Goal: Information Seeking & Learning: Learn about a topic

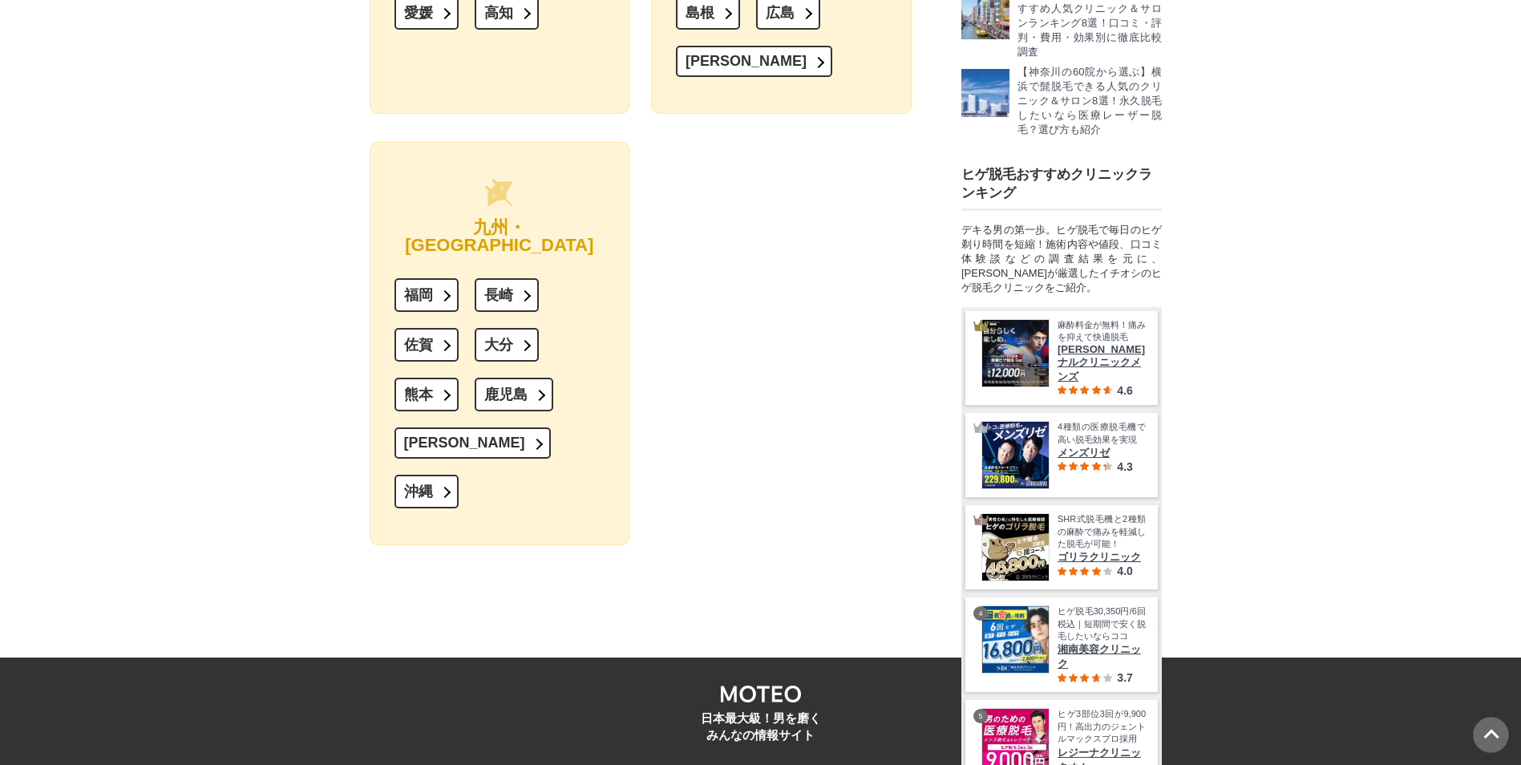
scroll to position [21087, 0]
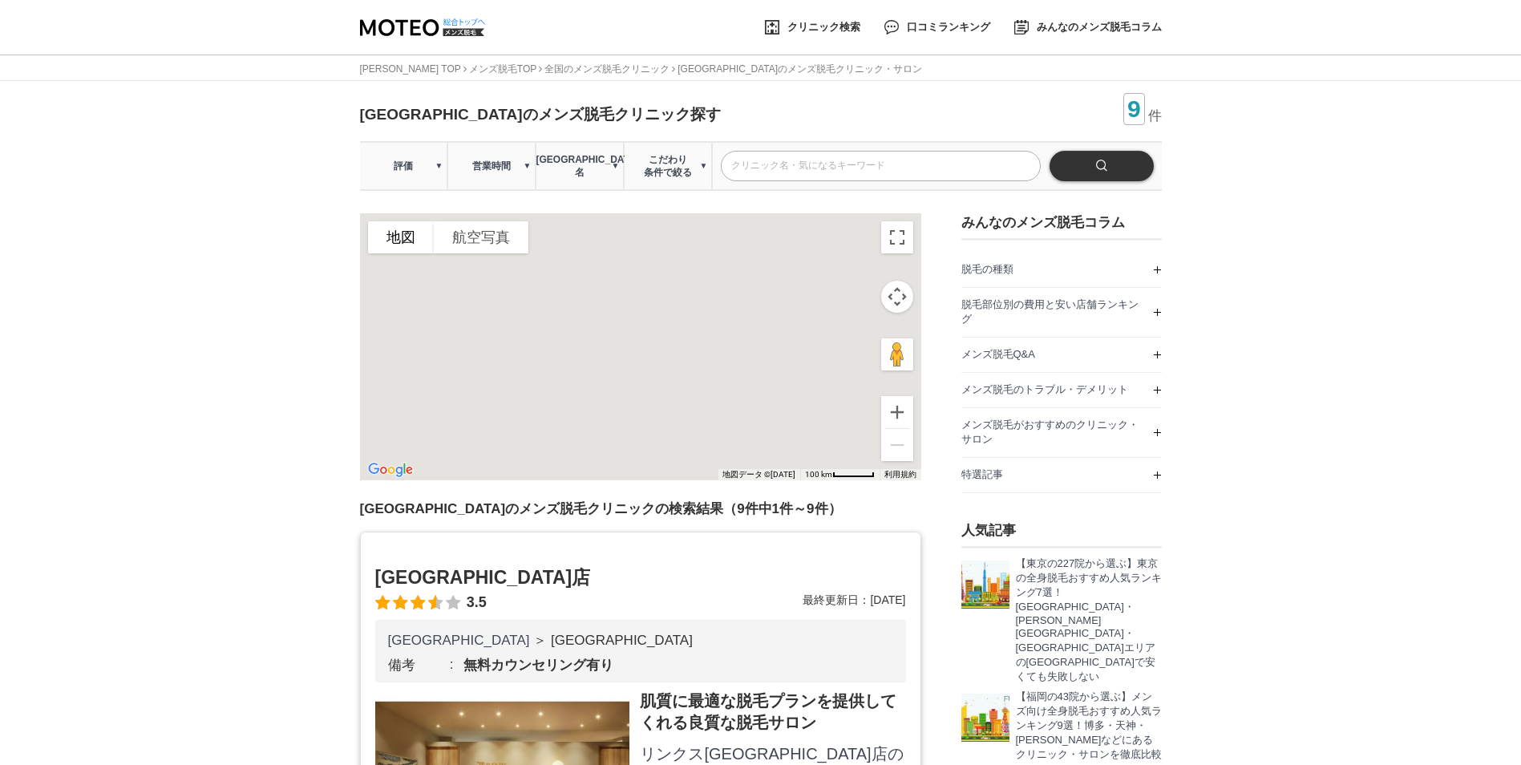
click at [677, 171] on span "こだわり 条件で絞る" at bounding box center [668, 166] width 87 height 26
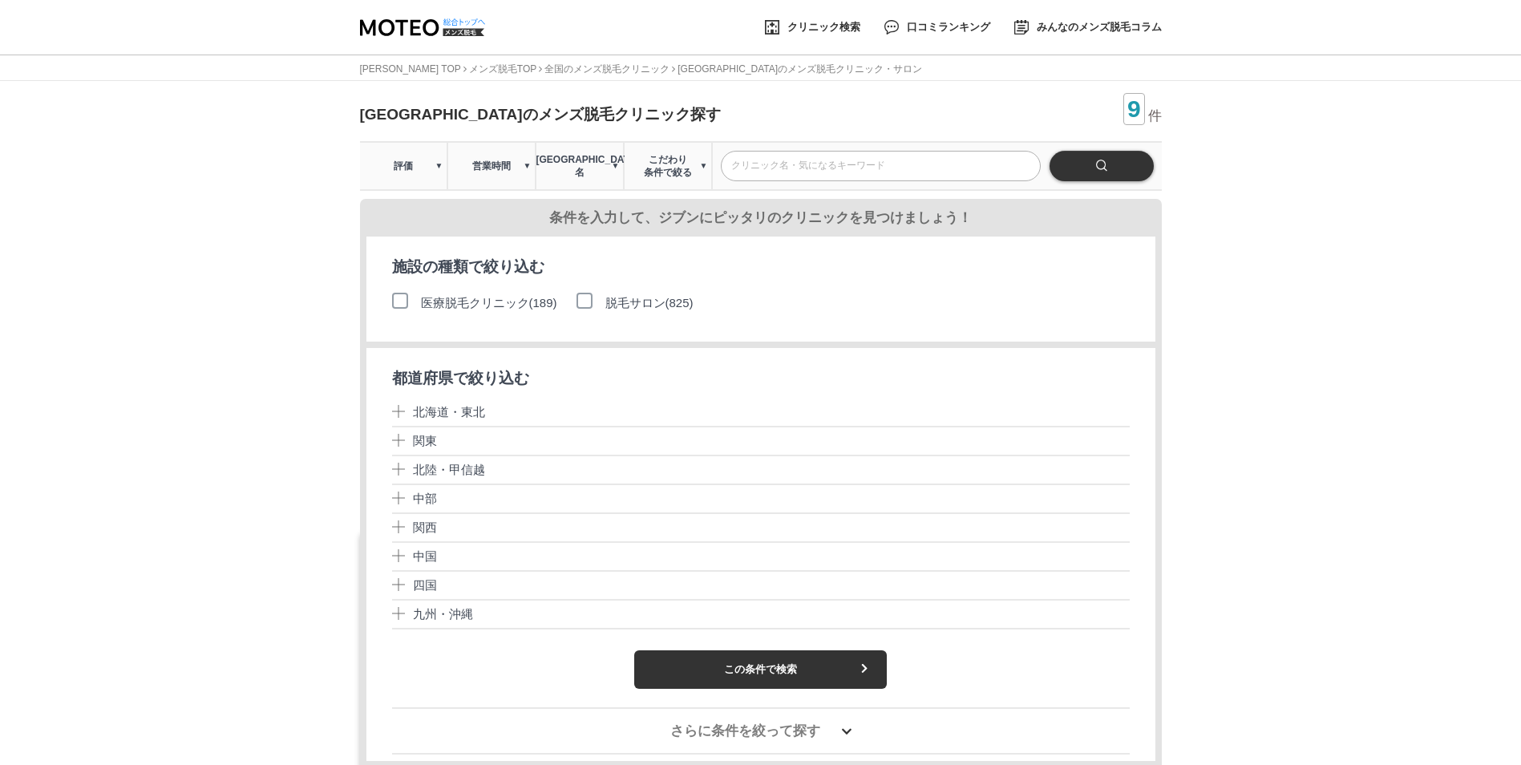
click at [526, 298] on li "医療脱毛クリニック(189)" at bounding box center [478, 303] width 172 height 32
click at [525, 303] on link "医療脱毛クリニック(189)" at bounding box center [489, 302] width 136 height 19
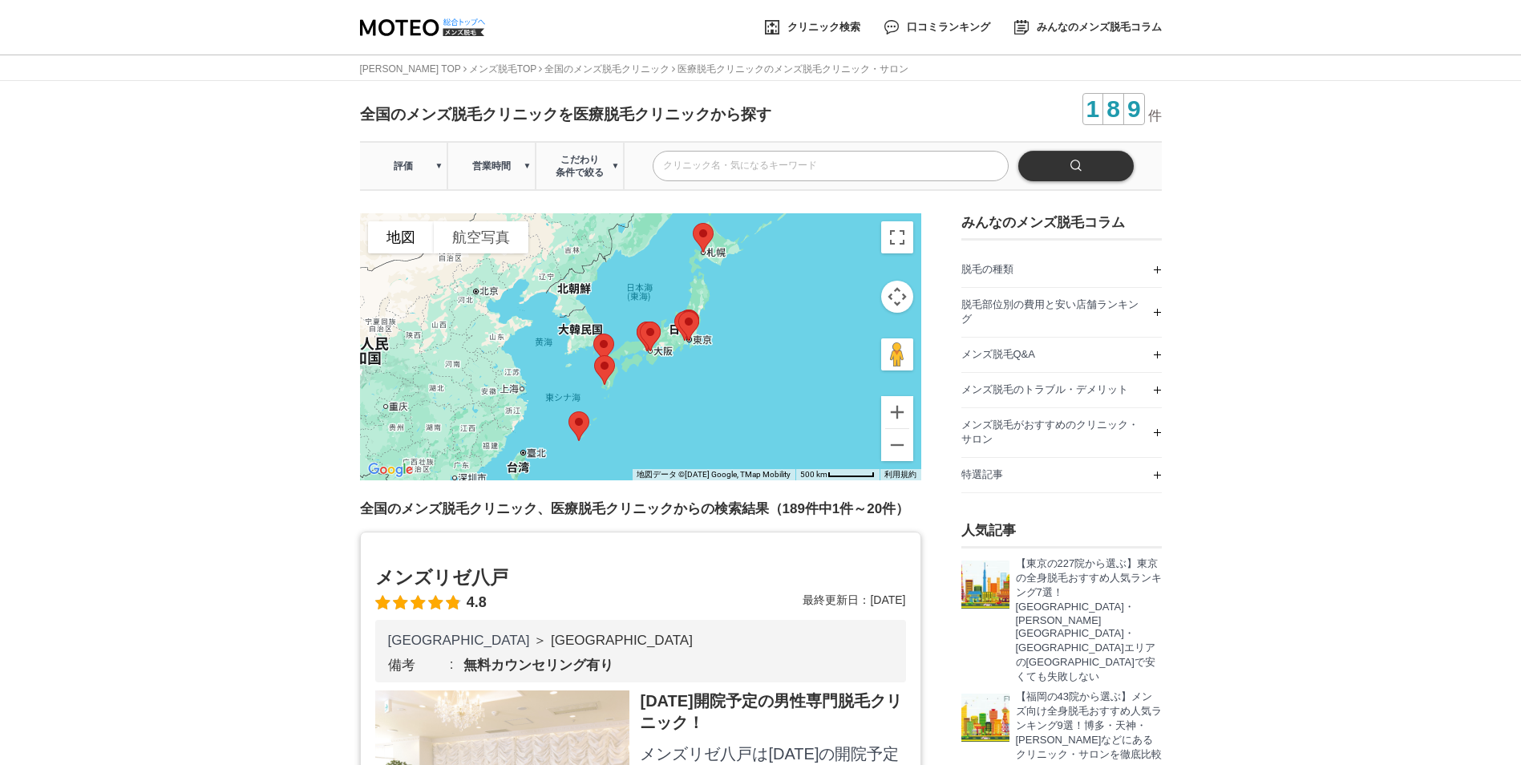
click at [568, 179] on span "こだわり 条件で絞る" at bounding box center [579, 166] width 87 height 26
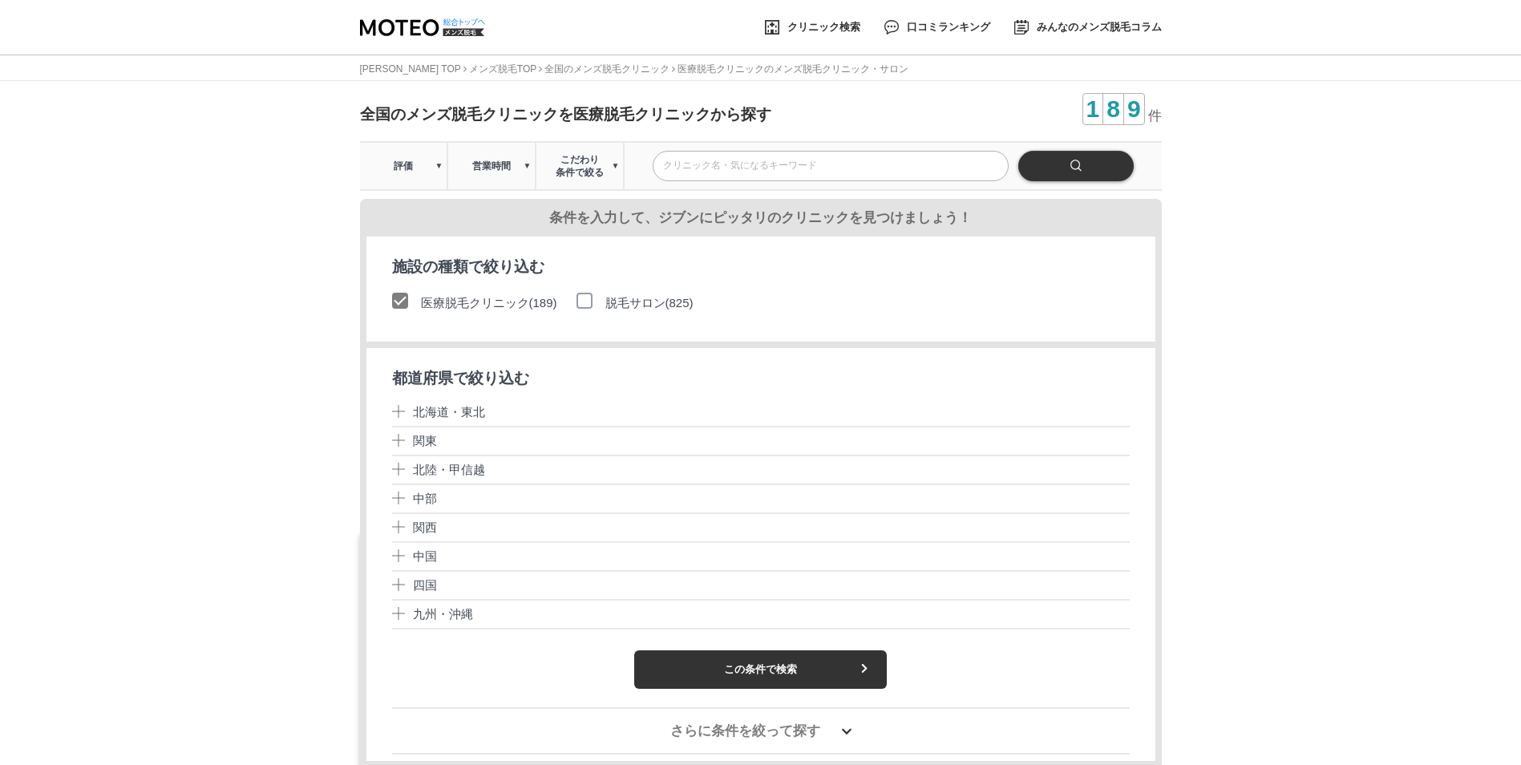
click at [392, 540] on p "関西" at bounding box center [761, 528] width 738 height 29
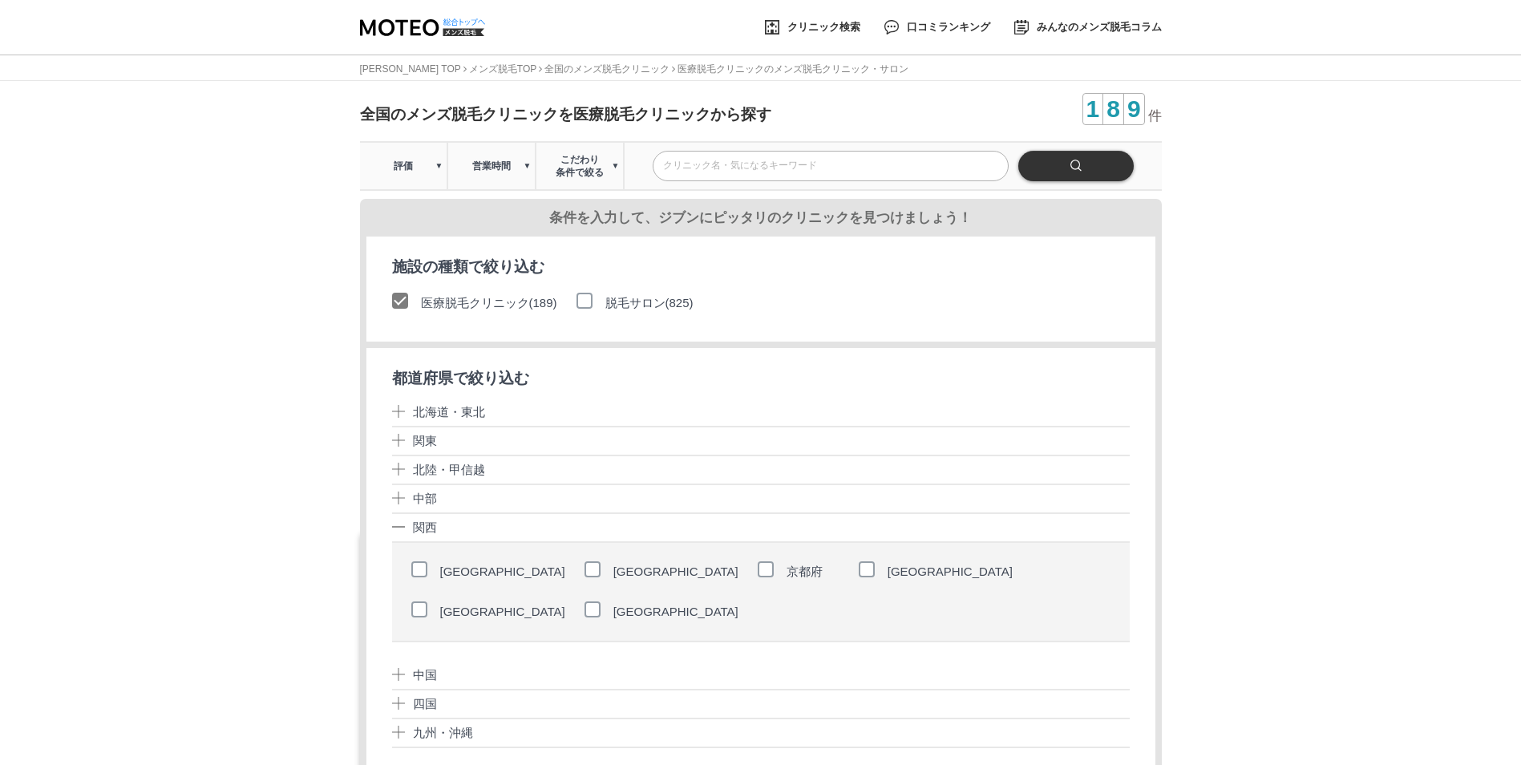
click at [572, 596] on li "[GEOGRAPHIC_DATA]" at bounding box center [491, 612] width 160 height 32
click at [421, 603] on input "[GEOGRAPHIC_DATA]" at bounding box center [416, 608] width 10 height 10
checkbox input "true"
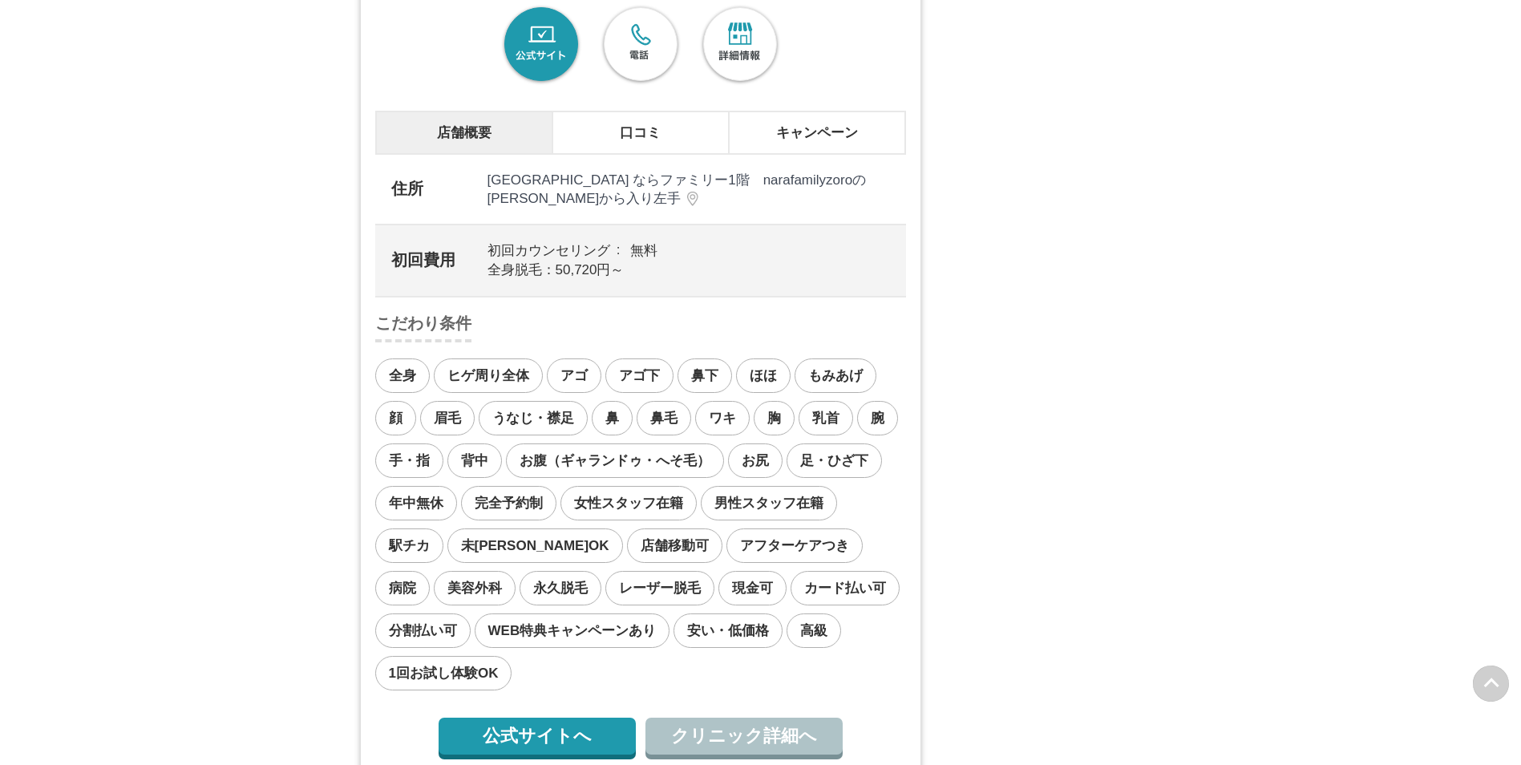
scroll to position [2067, 0]
